Goal: Transaction & Acquisition: Purchase product/service

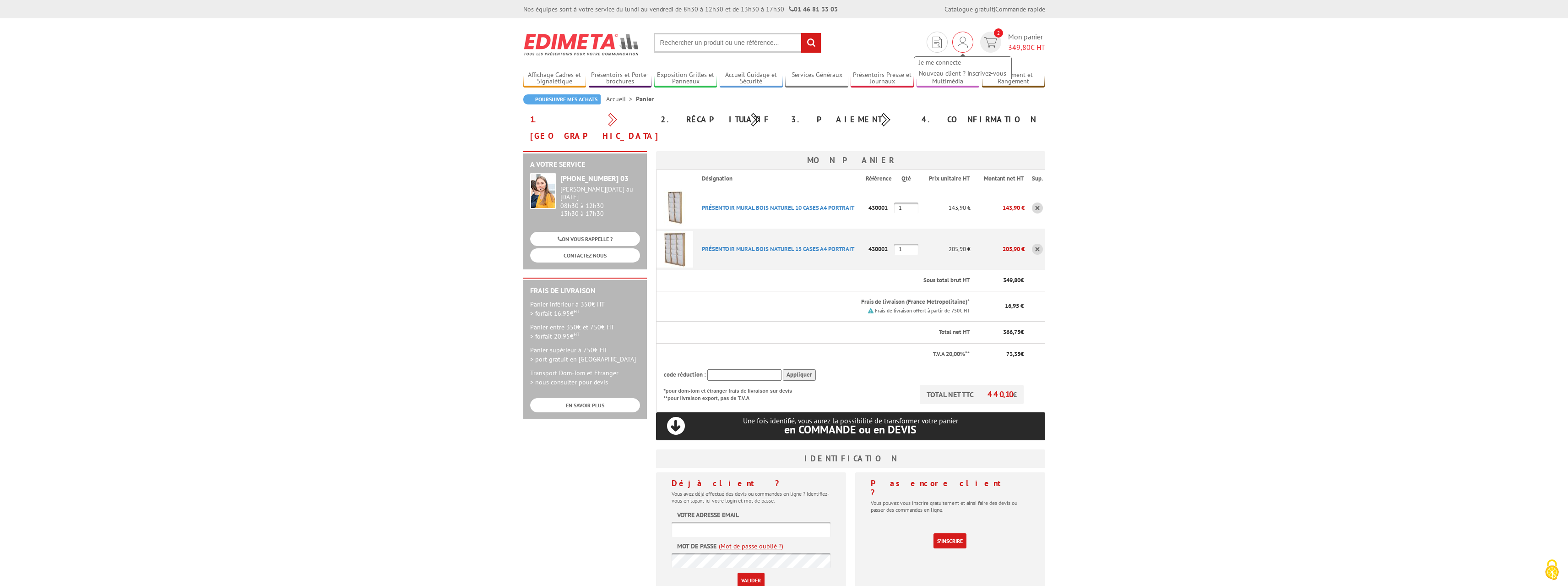
click at [959, 39] on img at bounding box center [962, 42] width 10 height 11
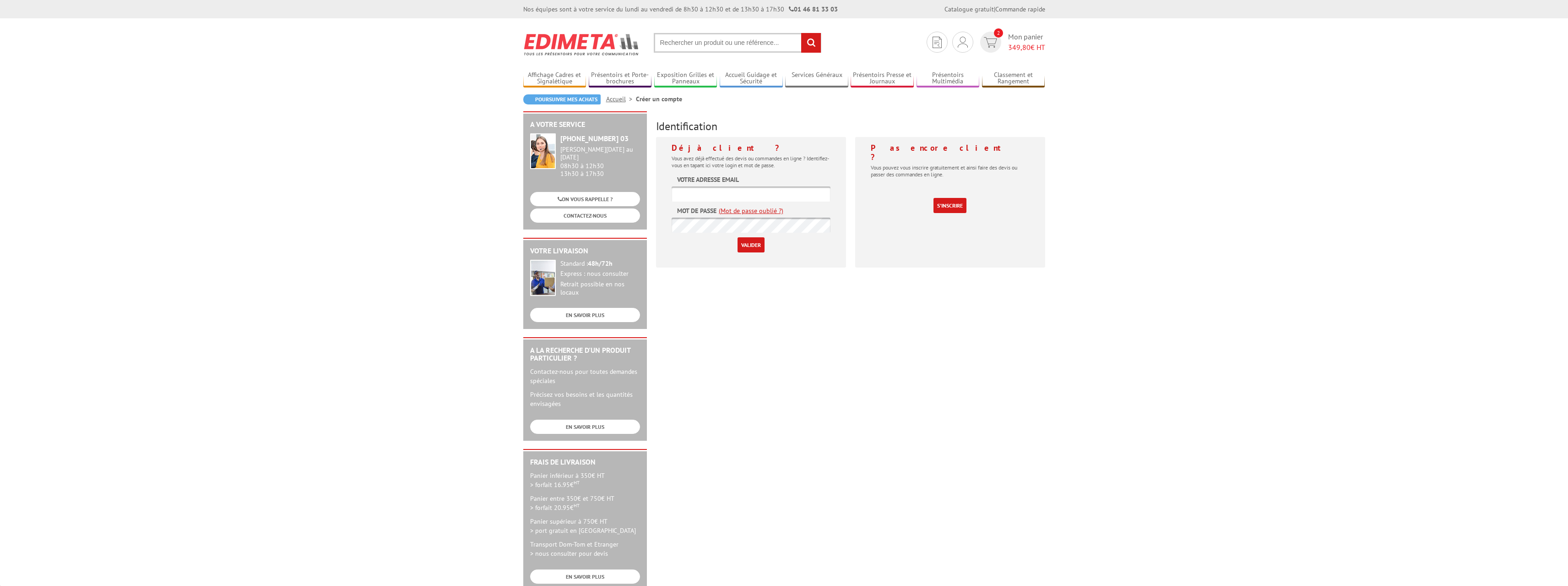
click at [733, 191] on input "text" at bounding box center [751, 194] width 159 height 15
type input "[EMAIL_ADDRESS][DOMAIN_NAME]"
drag, startPoint x: 1173, startPoint y: 361, endPoint x: 1026, endPoint y: 331, distance: 150.0
click at [1171, 359] on body "Nos équipes sont à votre service du lundi au vendredi de 8h30 à 12h30 et de 13h…" at bounding box center [784, 408] width 1568 height 817
click at [757, 242] on input "Valider" at bounding box center [751, 245] width 27 height 15
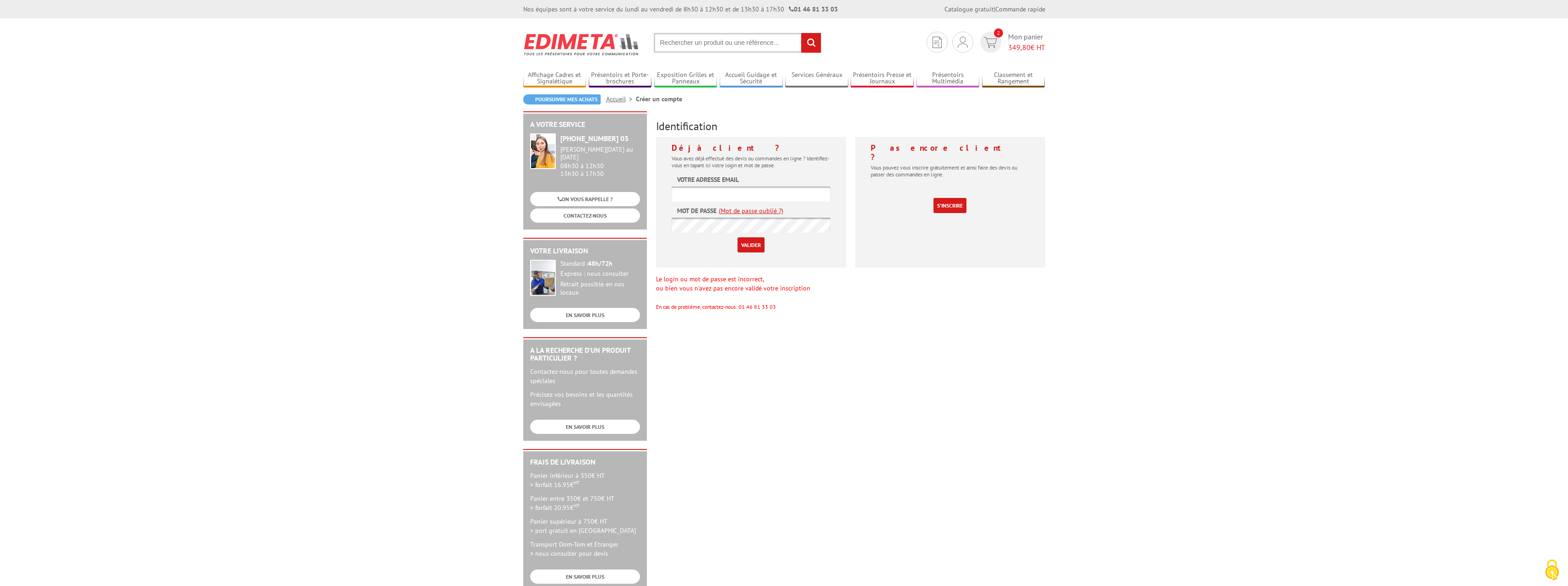
click at [771, 198] on input "text" at bounding box center [751, 194] width 159 height 15
type input "r.combe@mlvnb.org"
click at [752, 243] on input "Valider" at bounding box center [751, 245] width 27 height 15
click at [724, 195] on input "text" at bounding box center [751, 194] width 159 height 15
type input "r.combe@mlvnb.org"
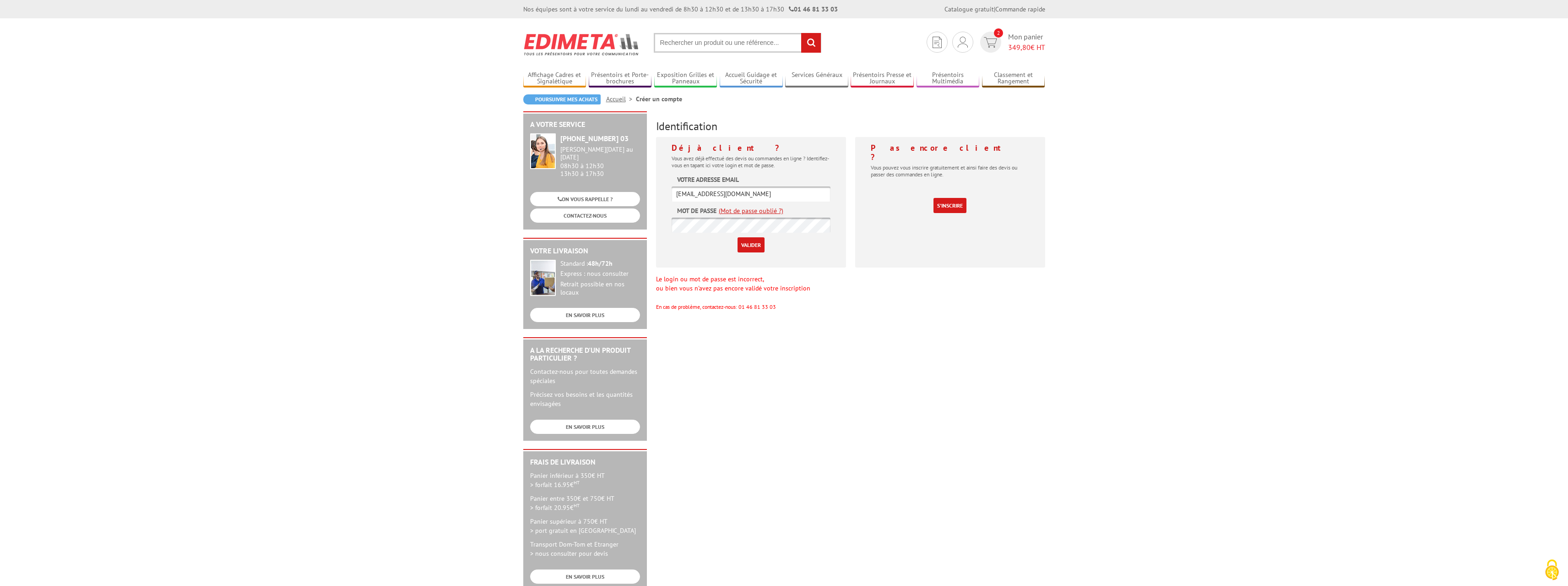
click at [744, 210] on link "(Mot de passe oublié ?)" at bounding box center [751, 211] width 65 height 9
click at [728, 370] on input "text" at bounding box center [851, 368] width 389 height 15
type input "r.combe@mlvnb.org"
click at [668, 390] on input "Valider" at bounding box center [669, 388] width 27 height 15
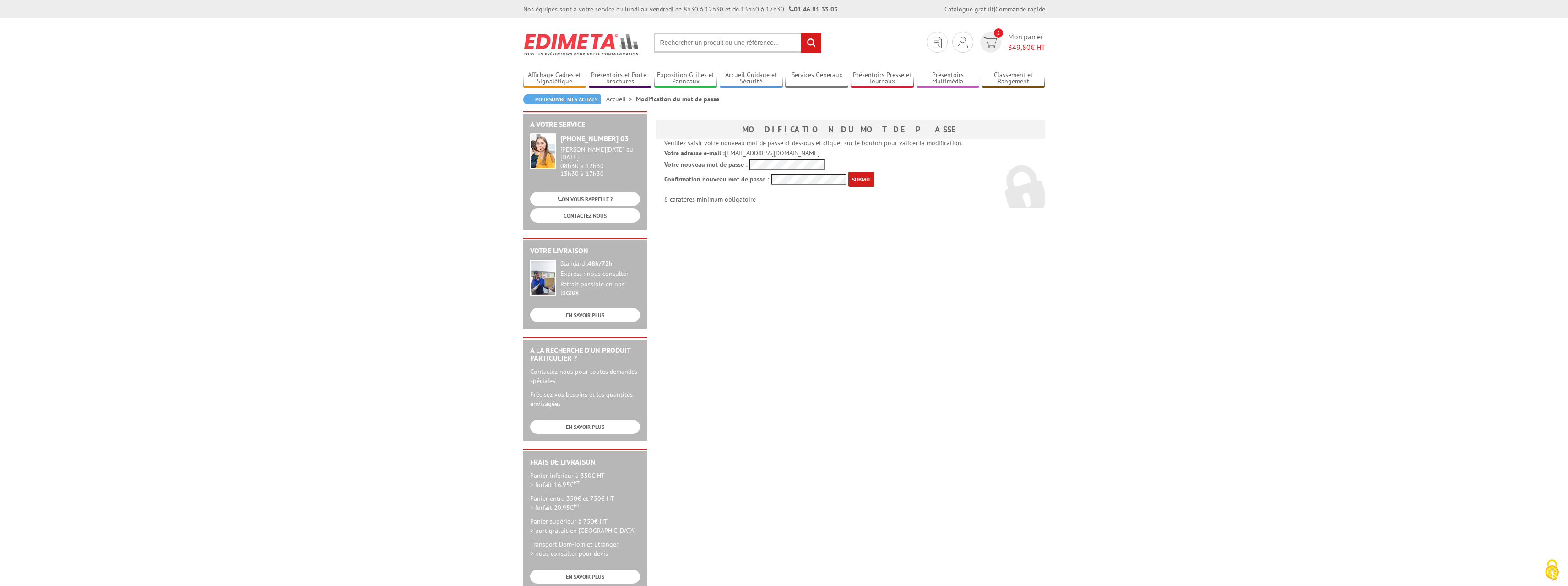
click at [859, 176] on input "submit" at bounding box center [861, 179] width 26 height 15
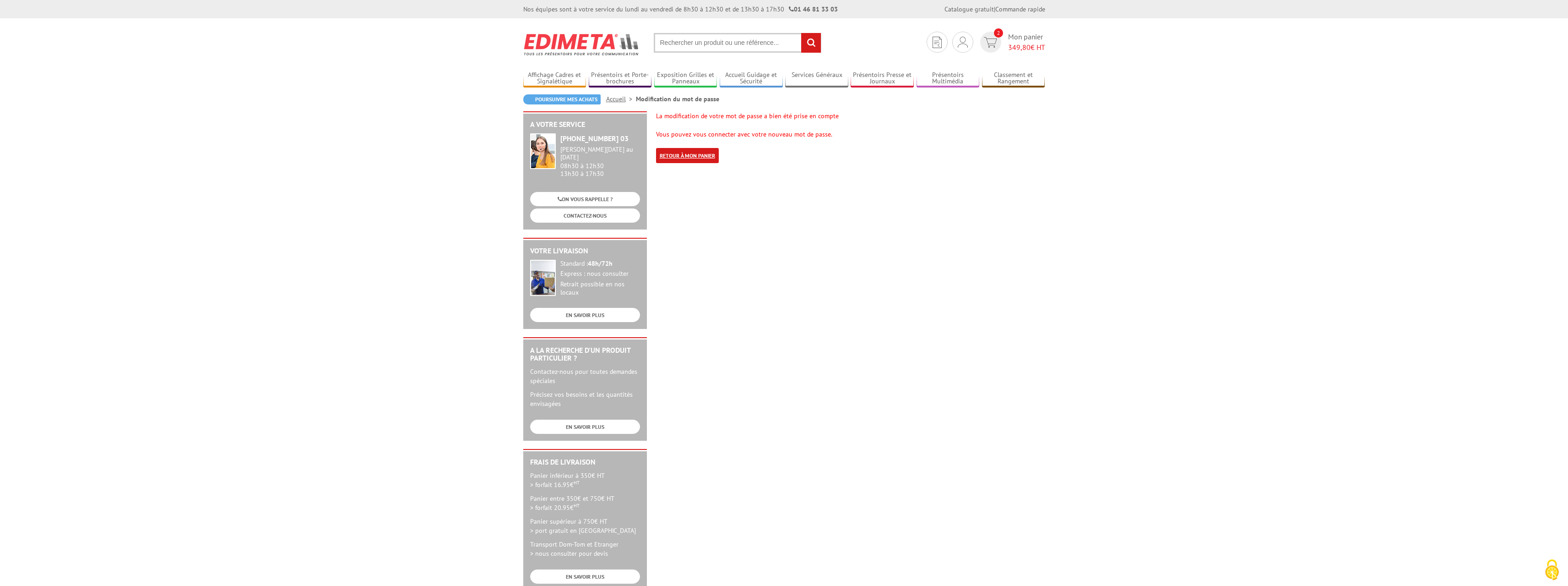
click at [698, 152] on link "Retour à mon panier" at bounding box center [687, 155] width 63 height 15
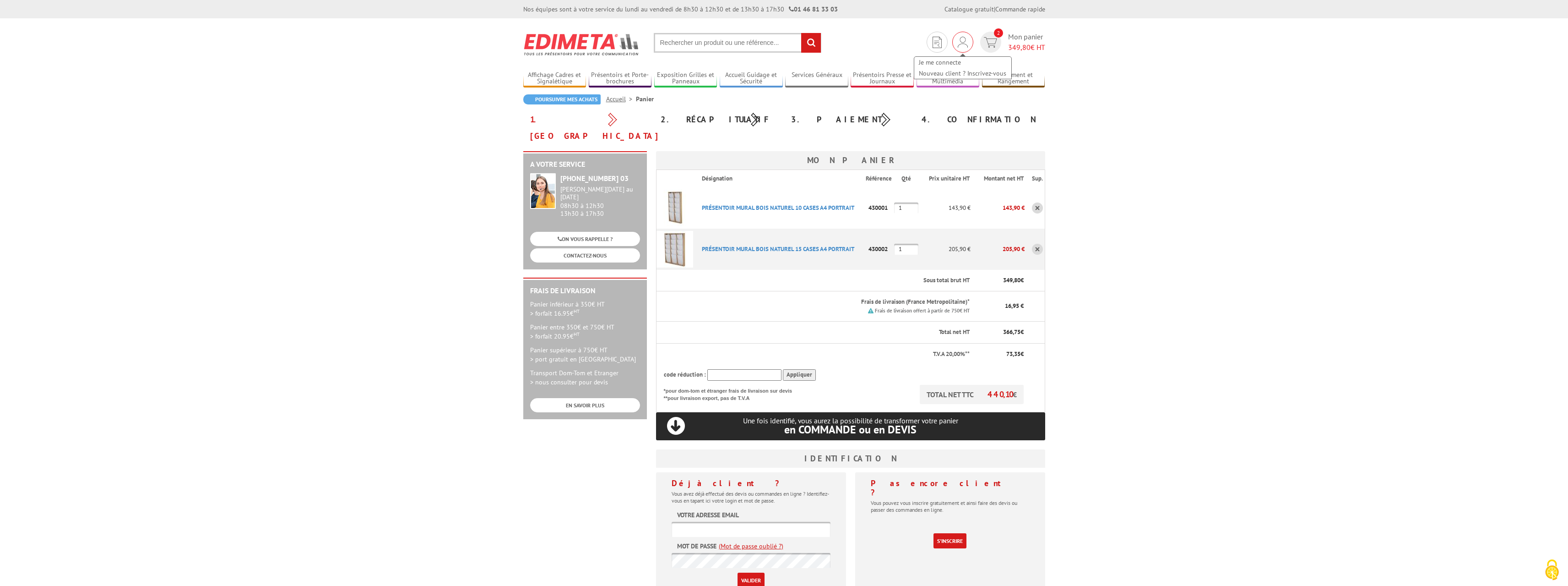
type input "[EMAIL_ADDRESS][DOMAIN_NAME]"
click at [962, 43] on img at bounding box center [962, 42] width 10 height 11
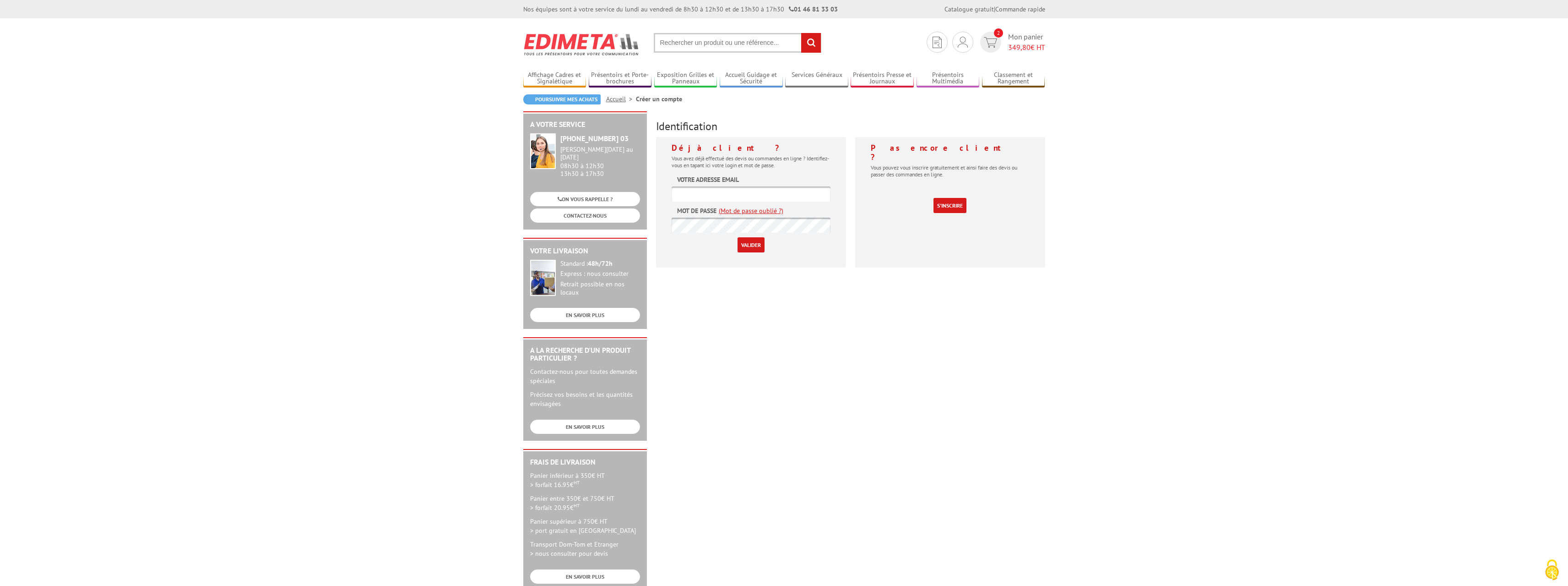
type input "r.combe@mlvnb.org"
click at [750, 245] on input "Valider" at bounding box center [751, 245] width 27 height 15
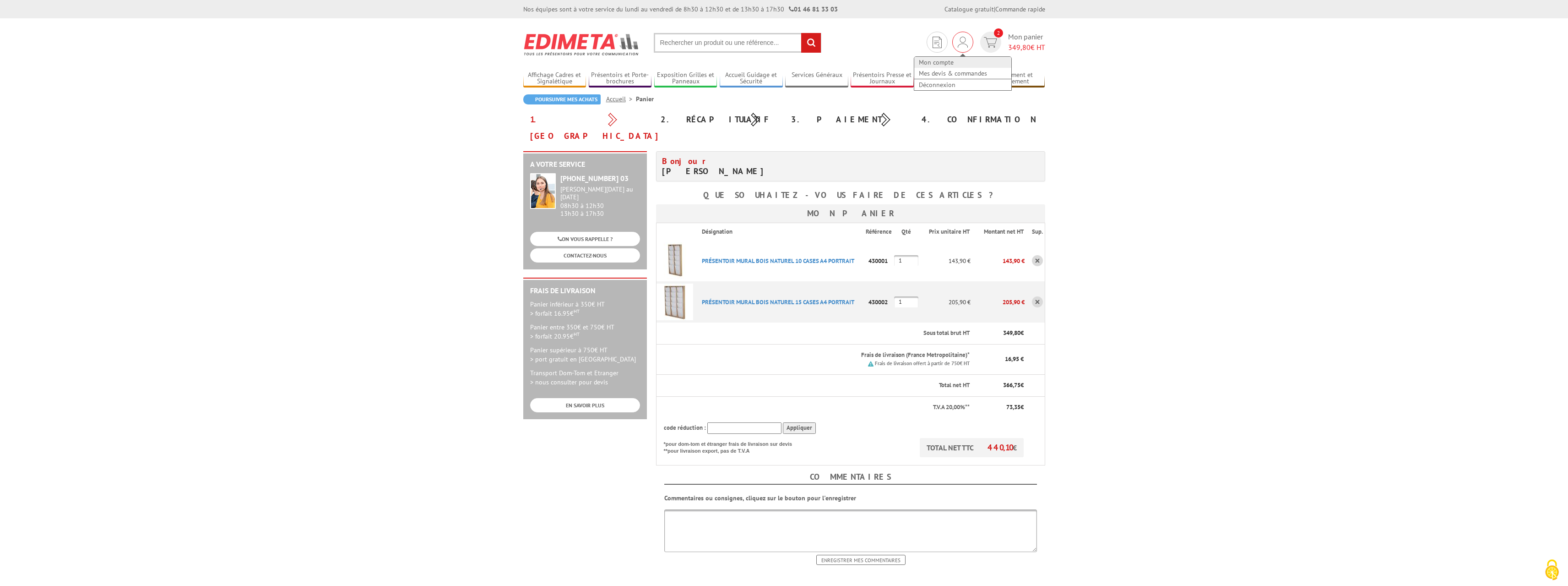
click at [936, 62] on link "Mon compte" at bounding box center [963, 62] width 97 height 11
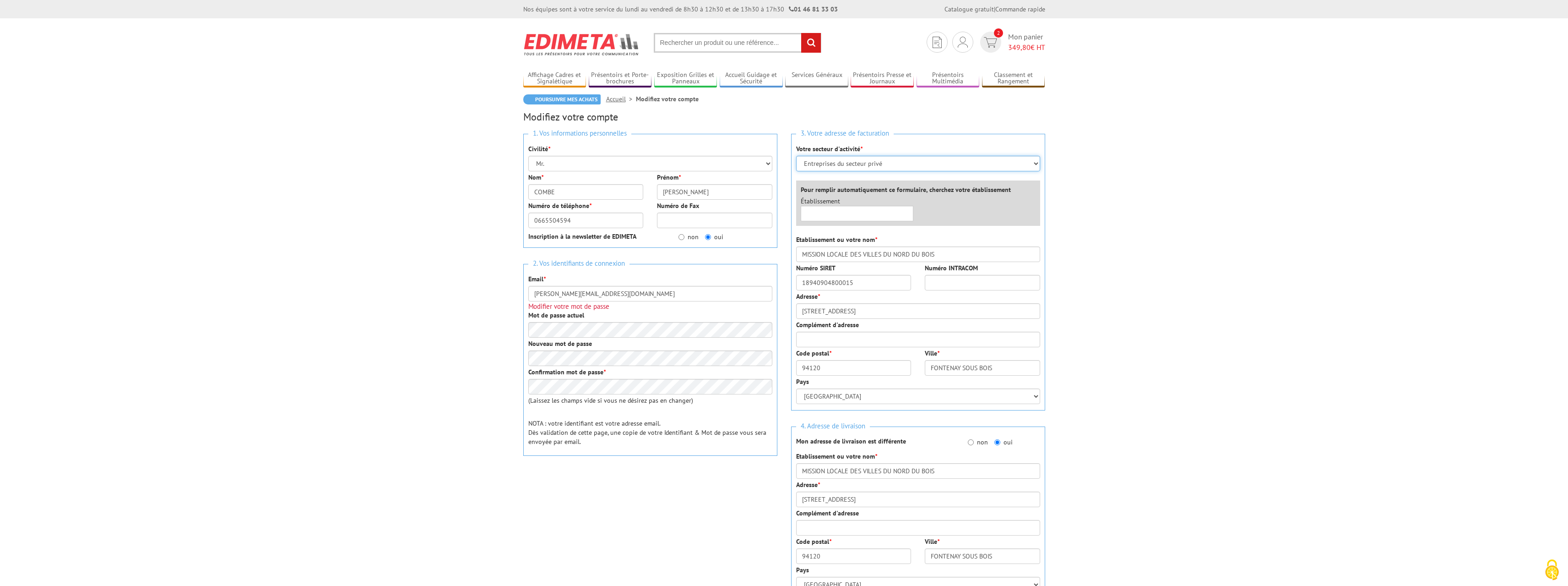
click at [1034, 163] on select "Sélectionner votre secteur d'activité Administrations et collectivités Magasins…" at bounding box center [917, 163] width 244 height 16
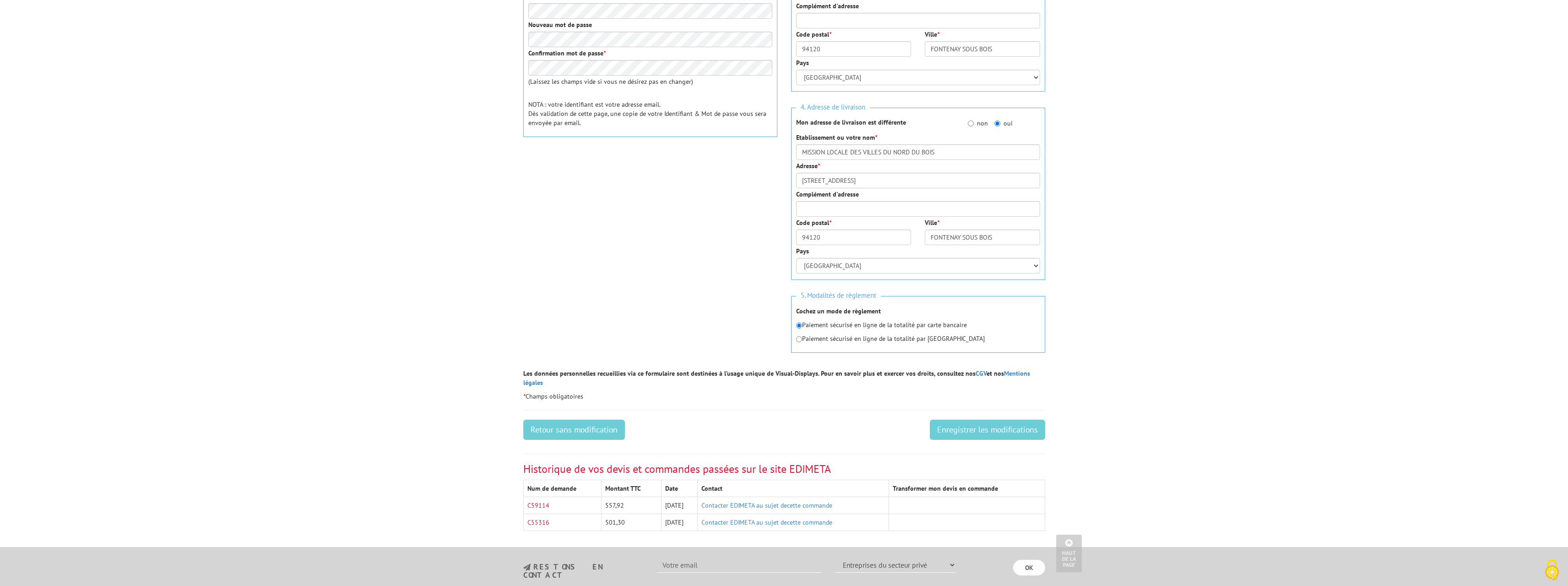
scroll to position [366, 0]
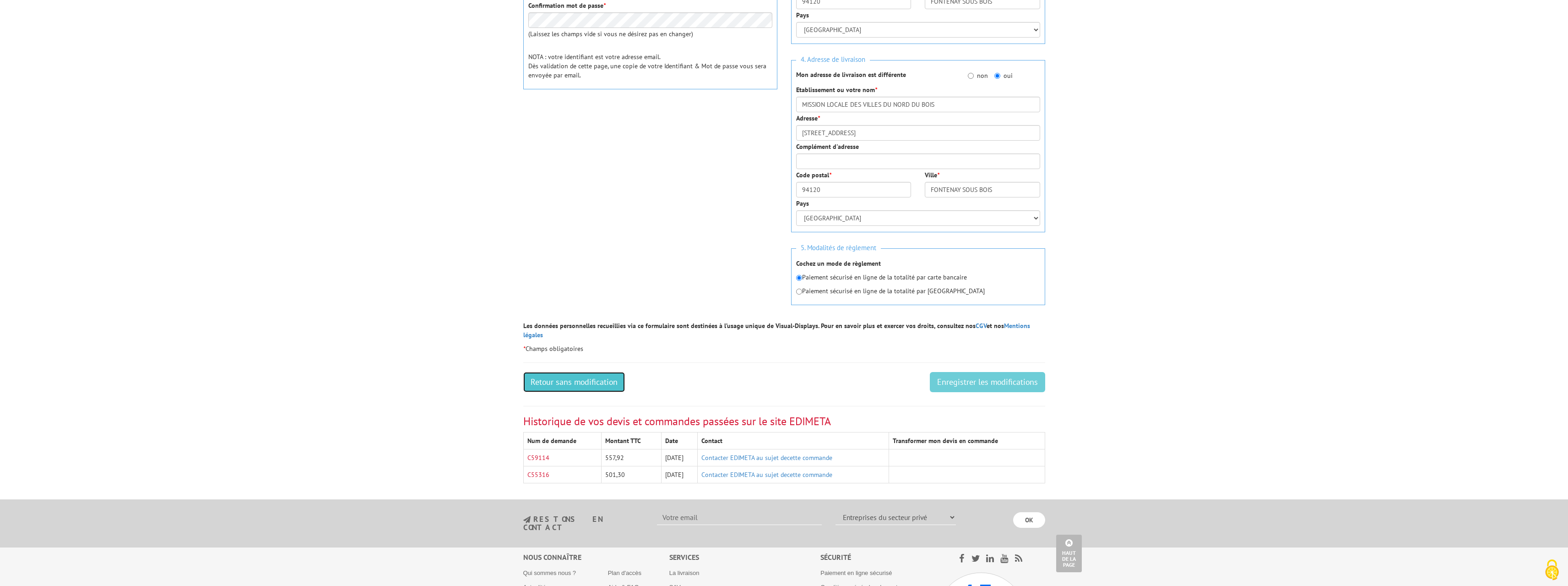
click at [590, 374] on link "Retour sans modification" at bounding box center [574, 382] width 101 height 20
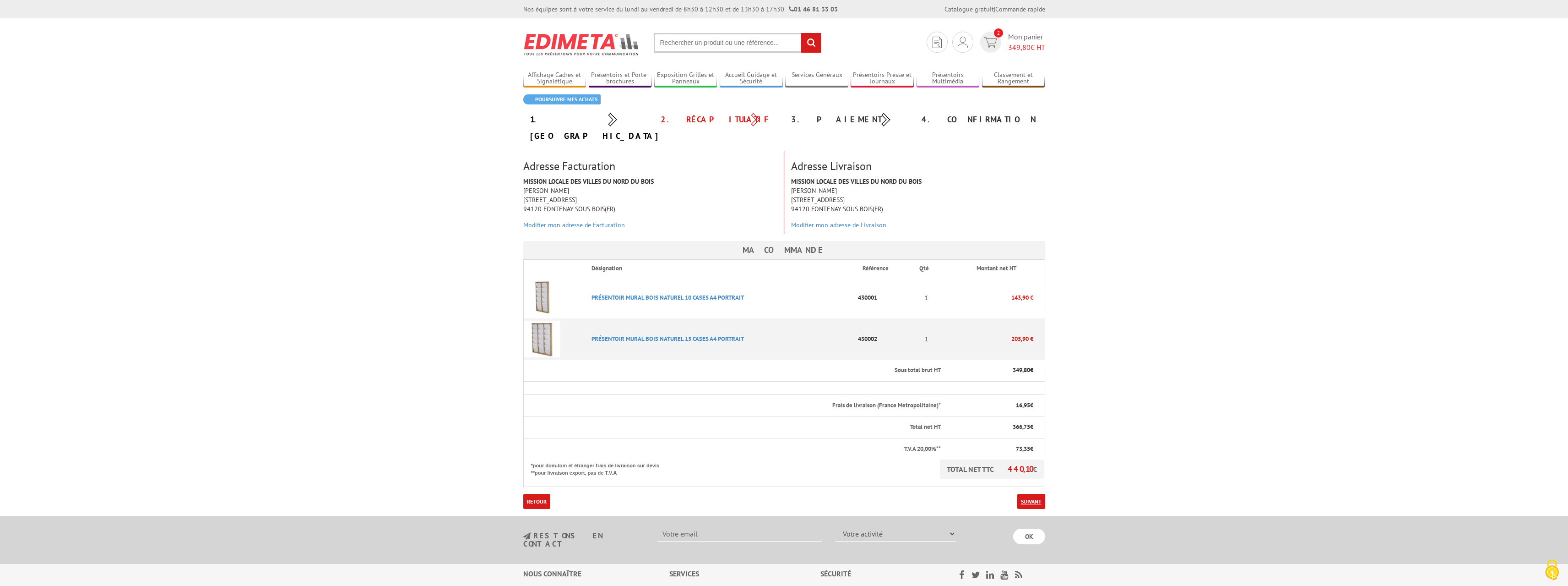
click at [1031, 493] on link "Suivant" at bounding box center [1031, 501] width 28 height 15
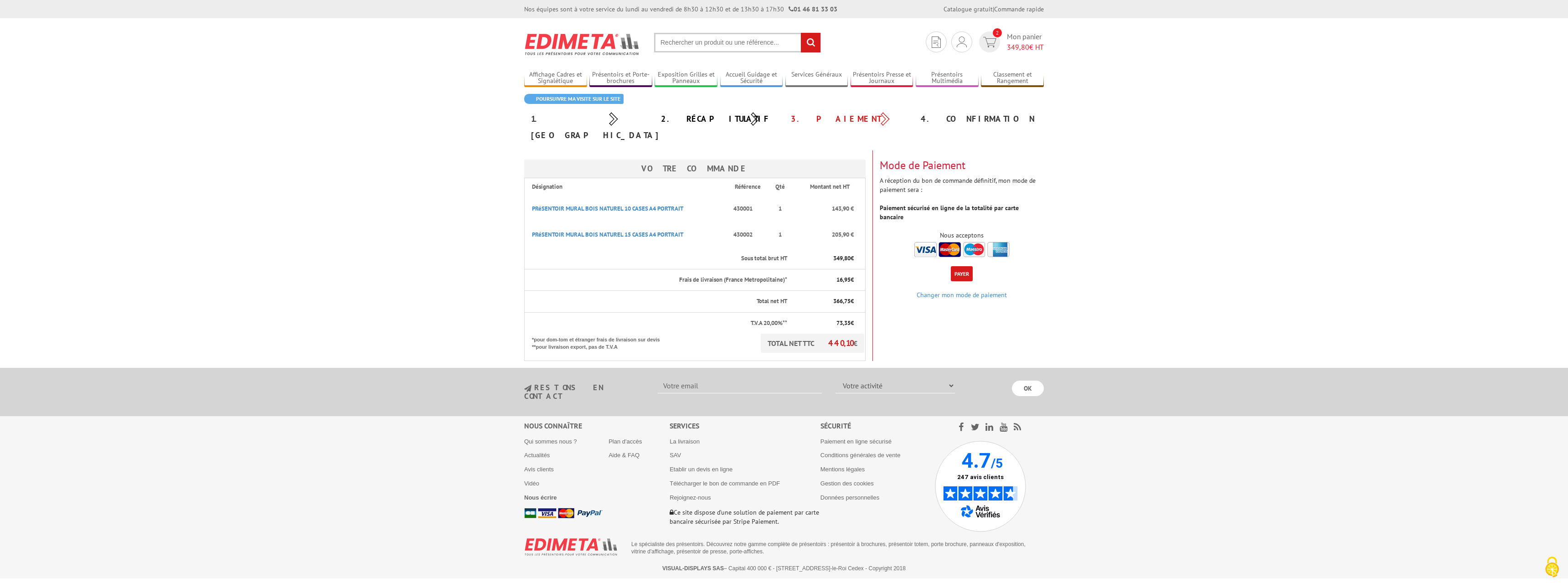
click at [962, 266] on button "Payer" at bounding box center [961, 274] width 22 height 15
